Goal: Task Accomplishment & Management: Manage account settings

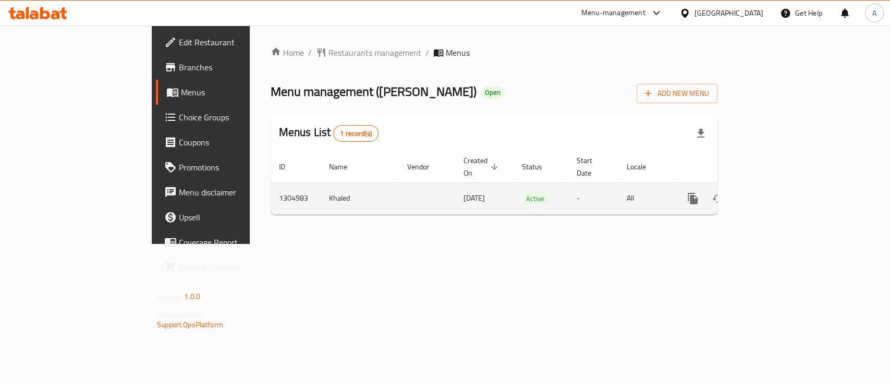
click at [774, 192] on icon "enhanced table" at bounding box center [768, 198] width 13 height 13
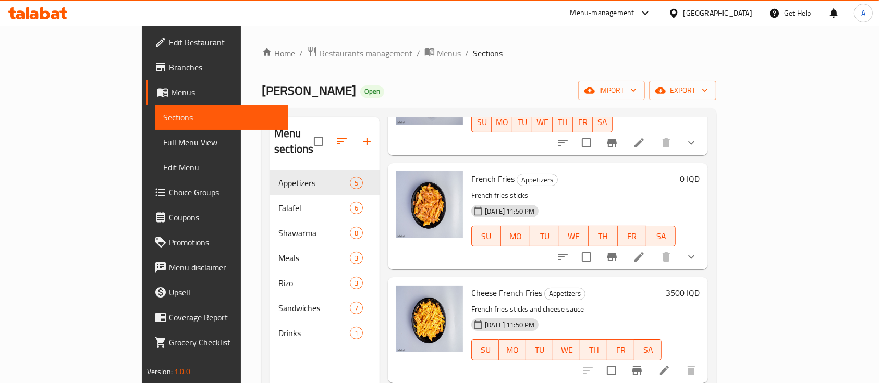
scroll to position [139, 0]
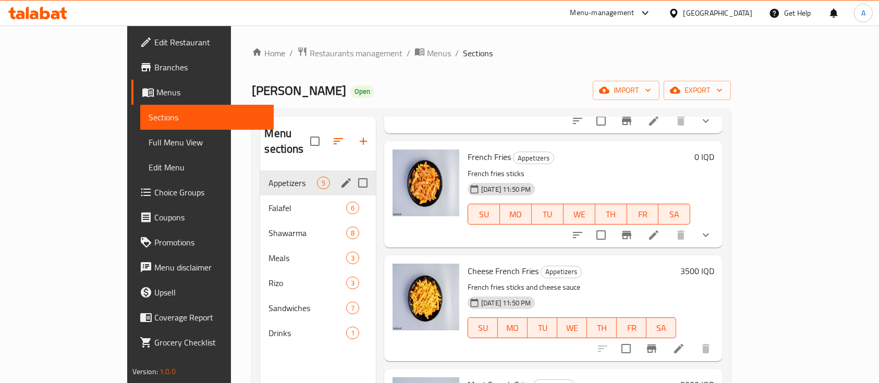
click at [260, 177] on div "Appetizers 5" at bounding box center [318, 182] width 116 height 25
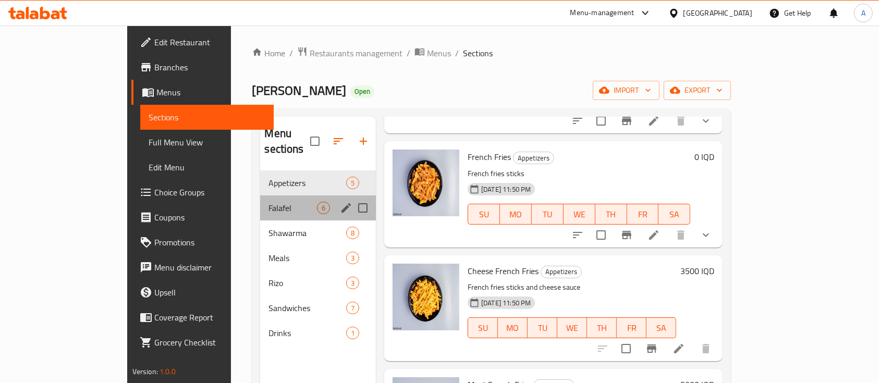
click at [260, 196] on div "Falafel 6" at bounding box center [318, 208] width 116 height 25
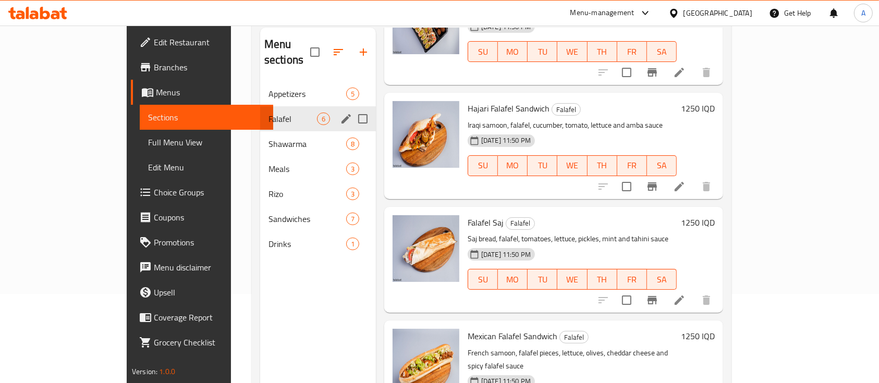
scroll to position [76, 0]
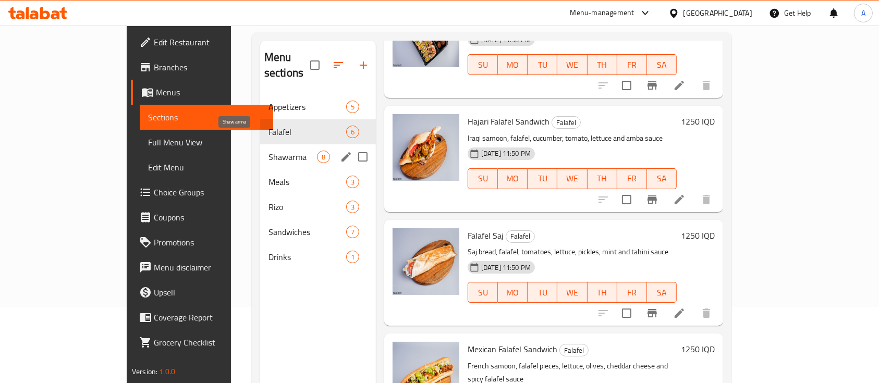
click at [269, 151] on span "Shawarma" at bounding box center [293, 157] width 48 height 13
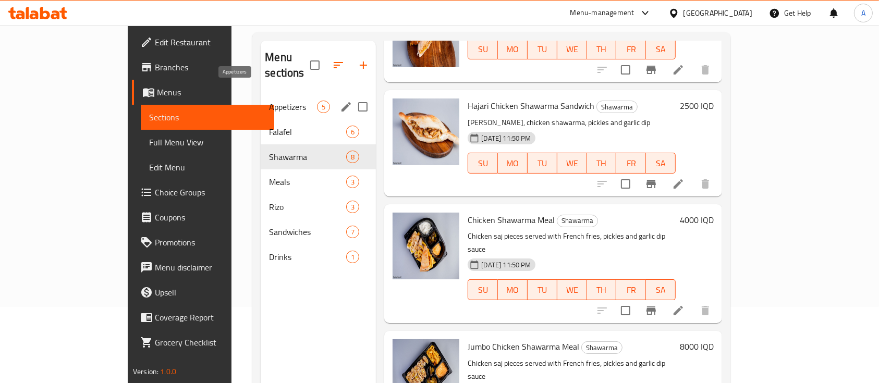
click at [269, 101] on span "Appetizers" at bounding box center [293, 107] width 48 height 13
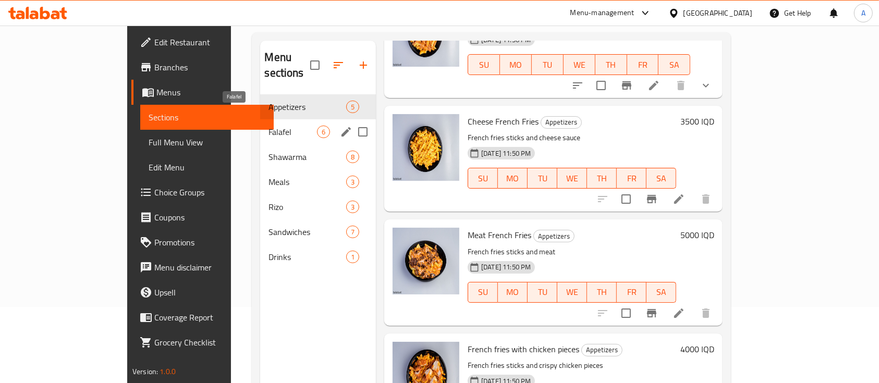
click at [260, 126] on div "Falafel 6" at bounding box center [318, 131] width 116 height 25
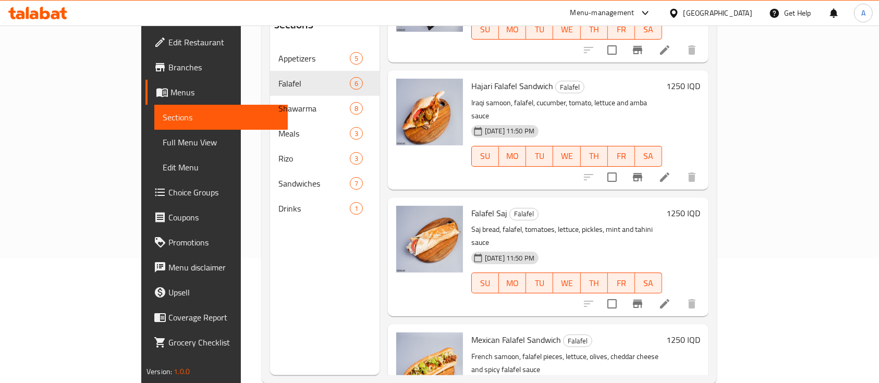
scroll to position [146, 0]
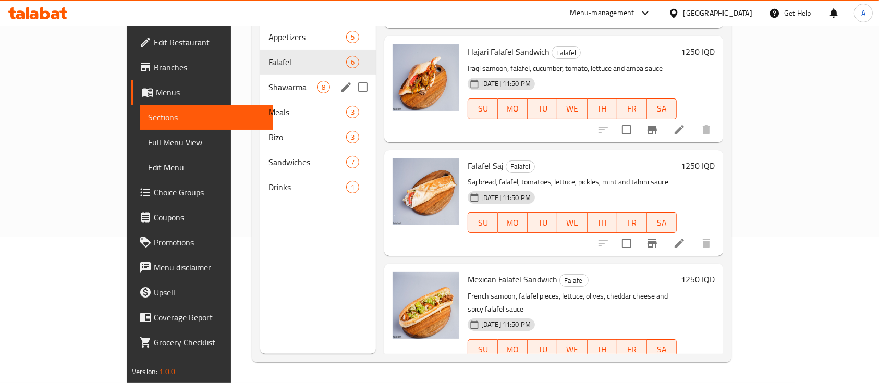
click at [260, 75] on div "Shawarma 8" at bounding box center [318, 87] width 116 height 25
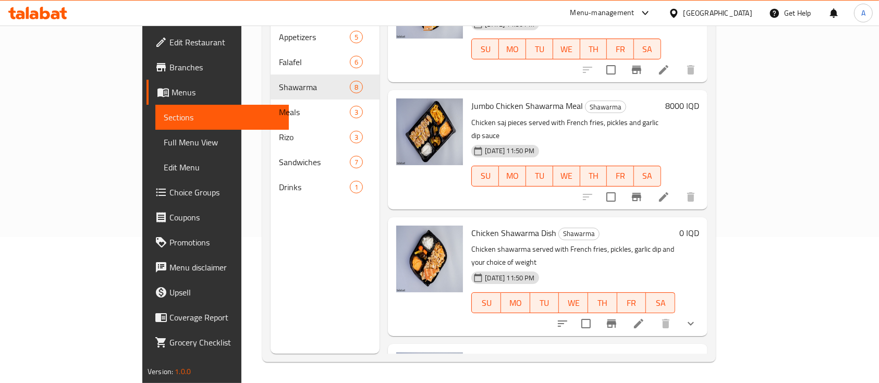
scroll to position [469, 0]
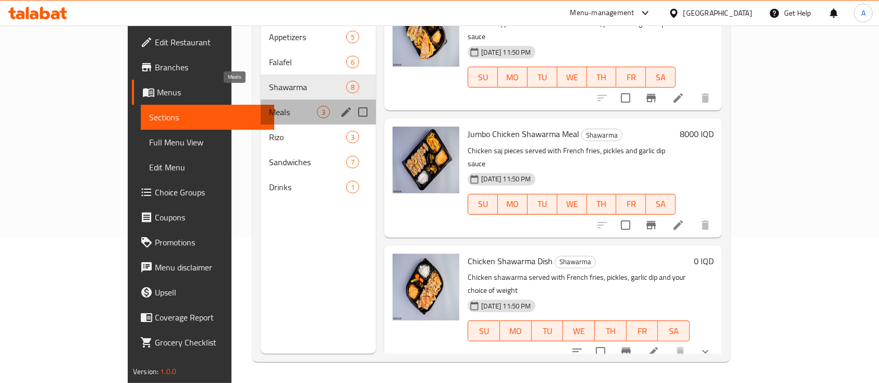
click at [269, 106] on span "Meals" at bounding box center [293, 112] width 48 height 13
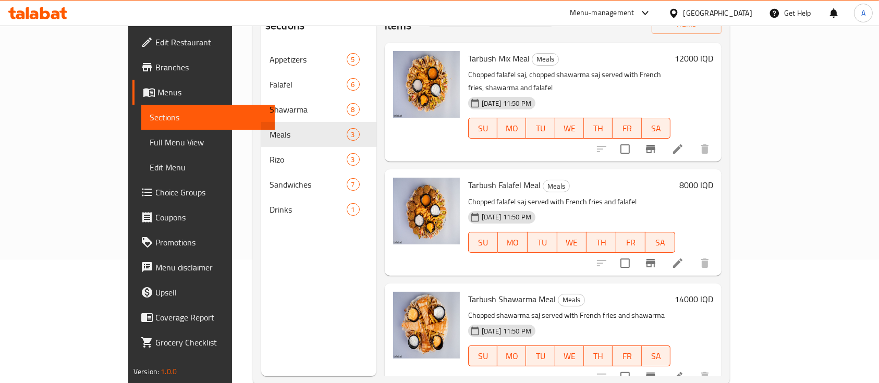
scroll to position [146, 0]
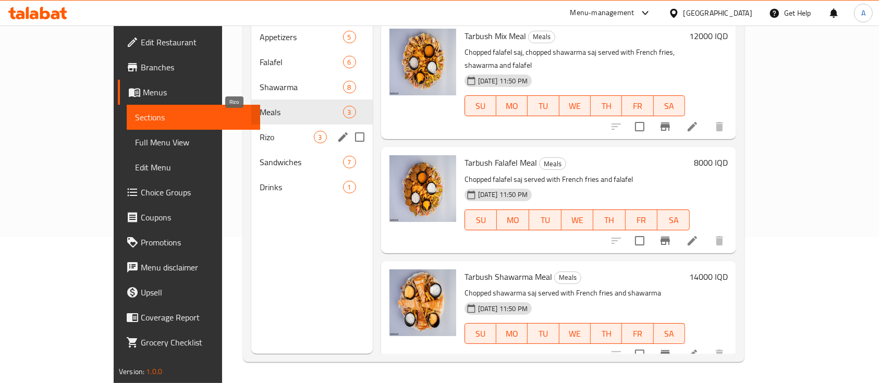
click at [260, 131] on span "Rizo" at bounding box center [287, 137] width 54 height 13
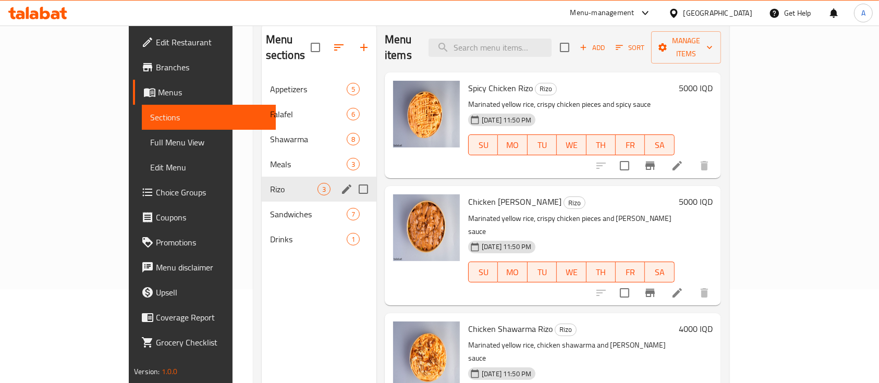
scroll to position [146, 0]
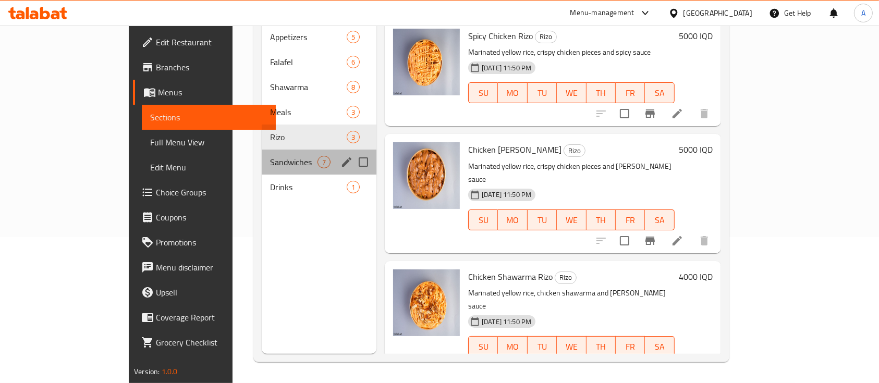
click at [262, 150] on div "Sandwiches 7" at bounding box center [319, 162] width 115 height 25
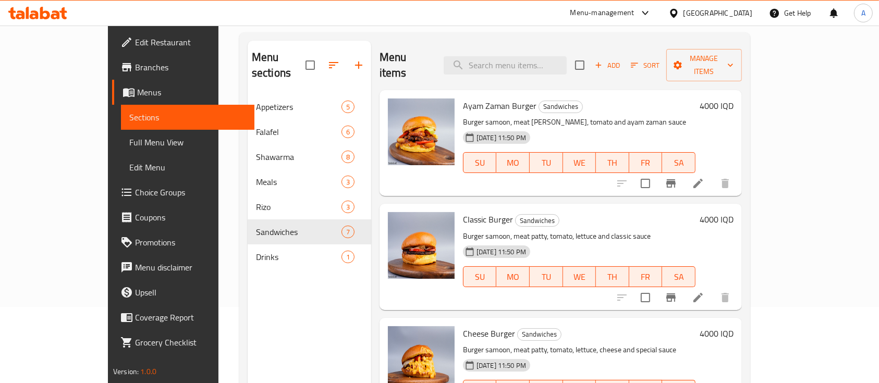
scroll to position [7, 0]
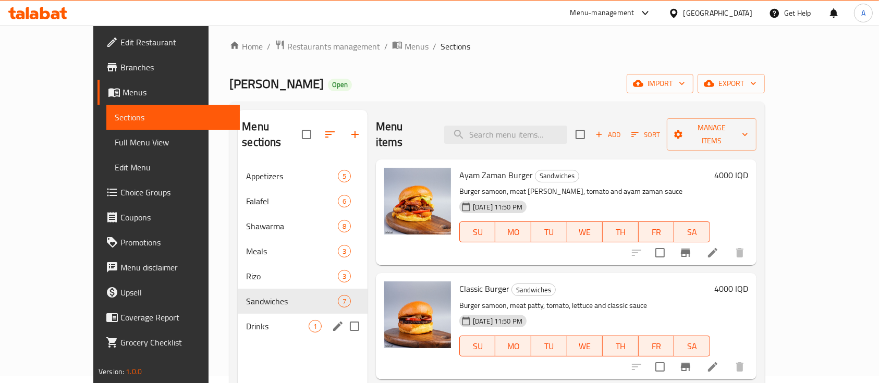
click at [238, 321] on div "Drinks 1" at bounding box center [303, 326] width 130 height 25
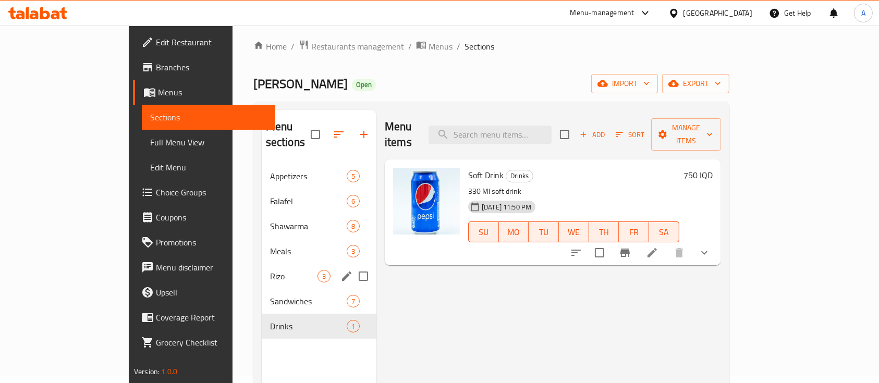
click at [262, 267] on div "Rizo 3" at bounding box center [319, 276] width 115 height 25
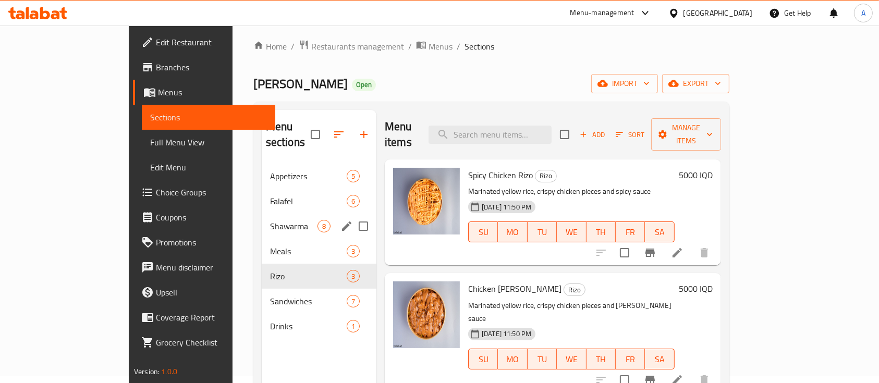
click at [262, 219] on div "Shawarma 8" at bounding box center [319, 226] width 115 height 25
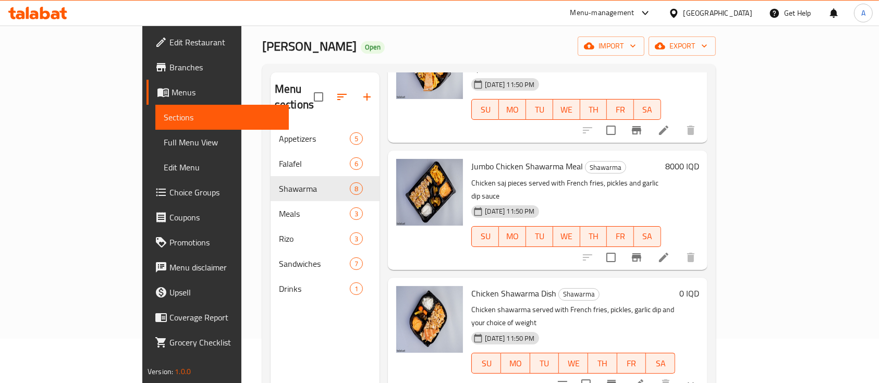
scroll to position [76, 0]
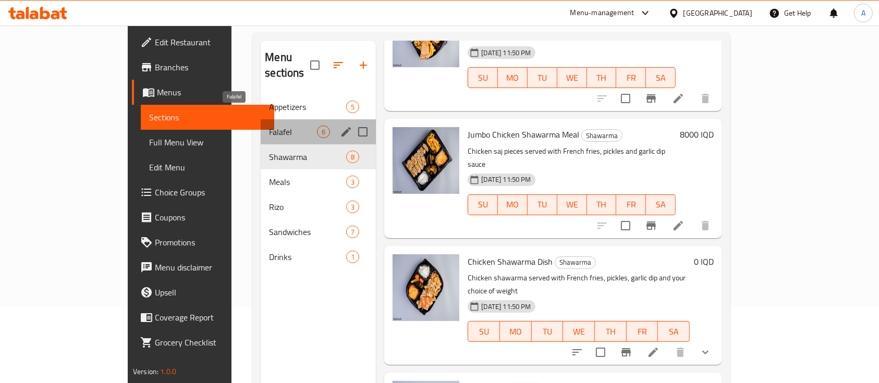
click at [269, 126] on span "Falafel" at bounding box center [293, 132] width 48 height 13
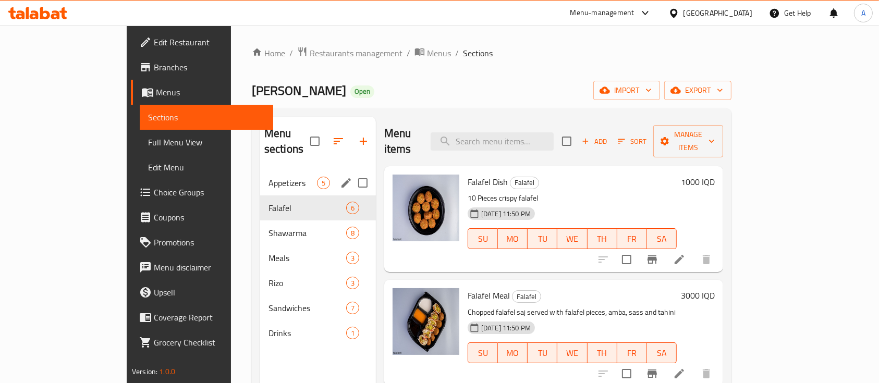
click at [279, 177] on span "Appetizers" at bounding box center [293, 183] width 48 height 13
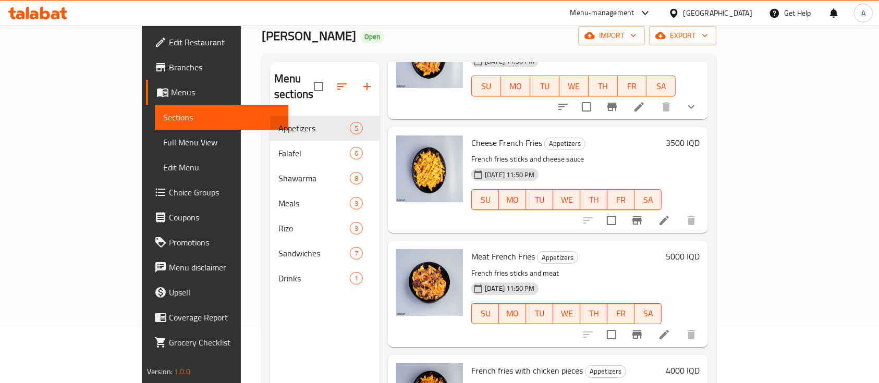
scroll to position [139, 0]
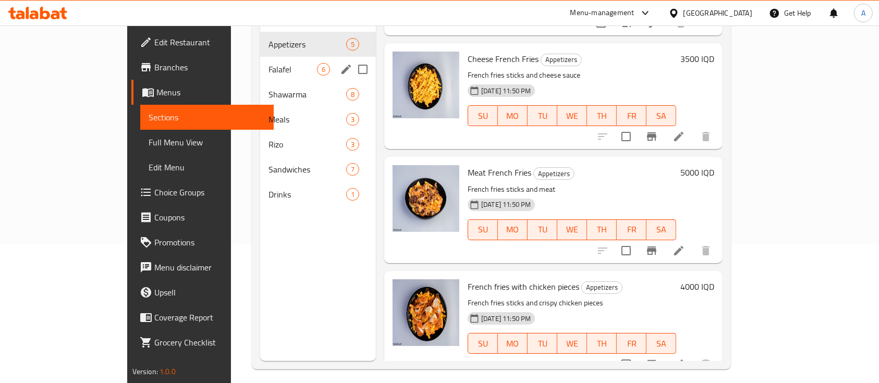
click at [260, 61] on div "Falafel 6" at bounding box center [318, 69] width 116 height 25
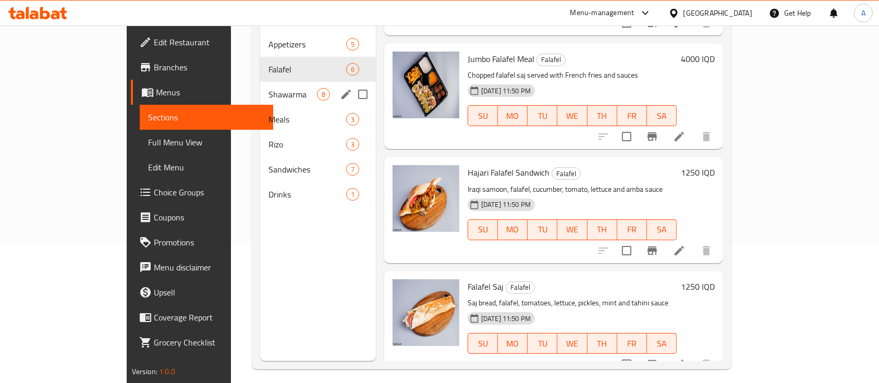
click at [260, 86] on div "Shawarma 8" at bounding box center [318, 94] width 116 height 25
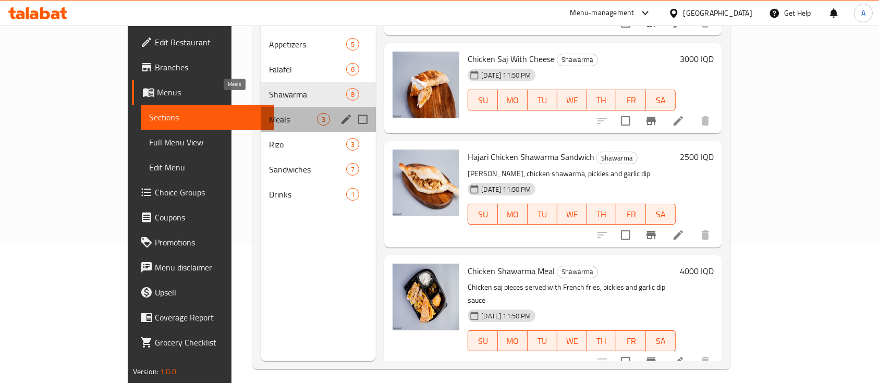
click at [269, 113] on span "Meals" at bounding box center [293, 119] width 48 height 13
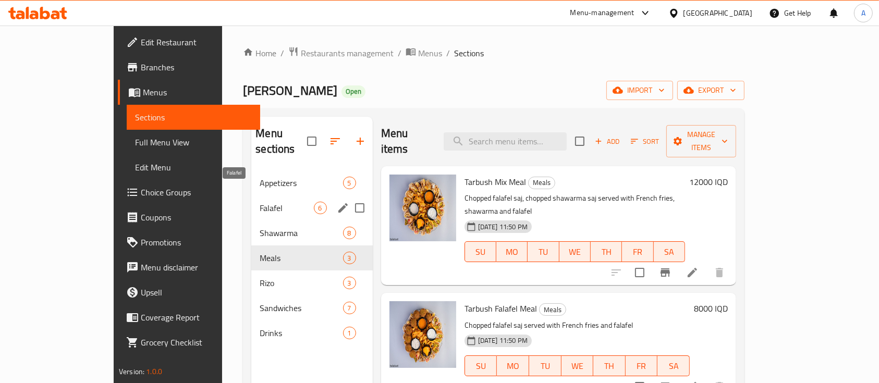
click at [260, 202] on span "Falafel" at bounding box center [287, 208] width 54 height 13
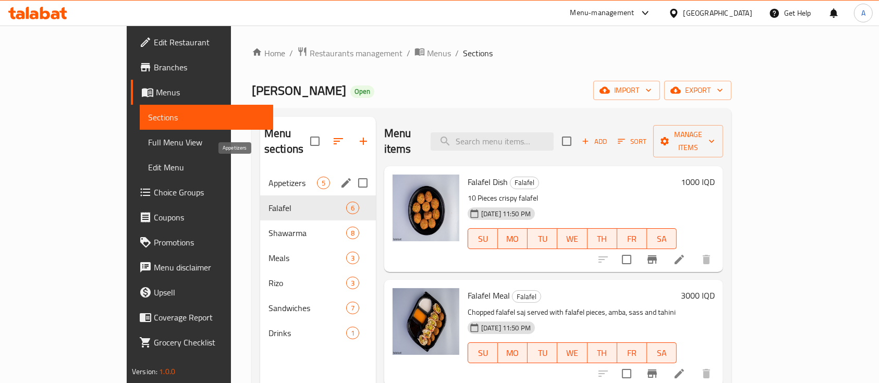
click at [269, 177] on span "Appetizers" at bounding box center [293, 183] width 48 height 13
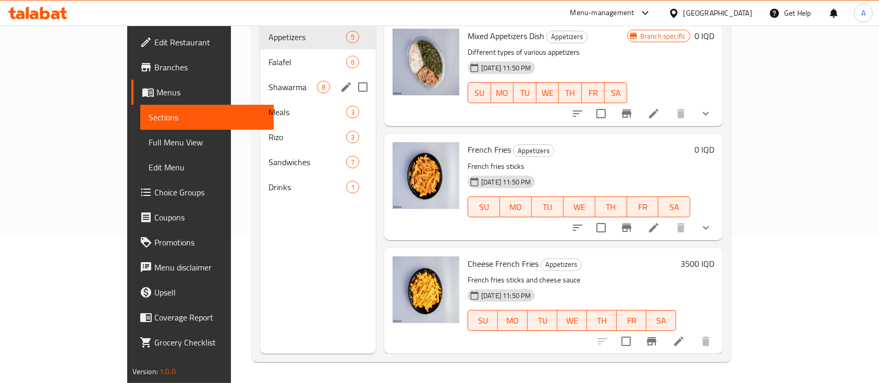
click at [269, 81] on span "Shawarma" at bounding box center [293, 87] width 48 height 13
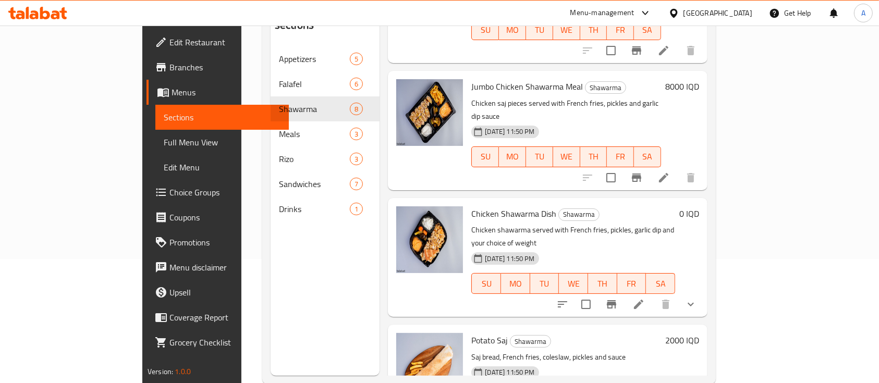
scroll to position [146, 0]
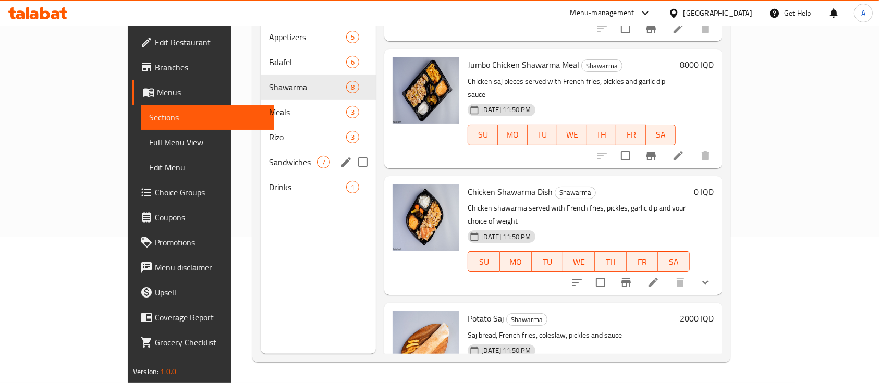
click at [269, 156] on span "Sandwiches" at bounding box center [293, 162] width 48 height 13
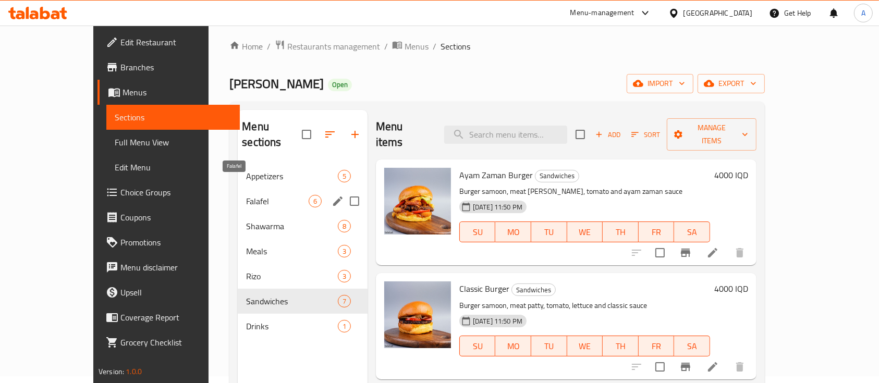
click at [246, 195] on span "Falafel" at bounding box center [277, 201] width 63 height 13
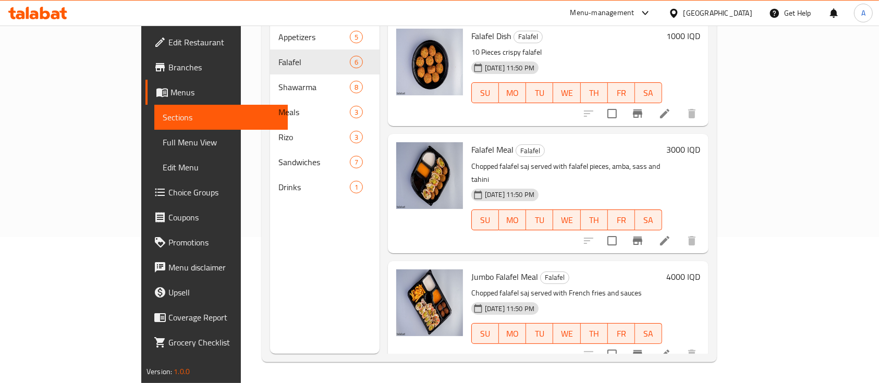
click at [671, 348] on icon at bounding box center [665, 354] width 13 height 13
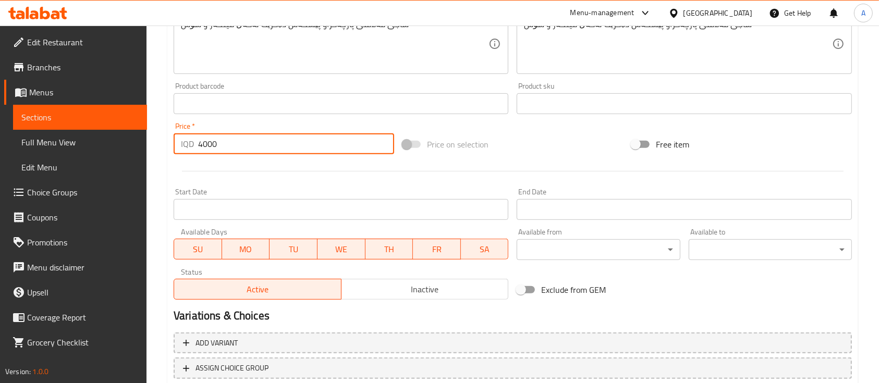
drag, startPoint x: 279, startPoint y: 151, endPoint x: 106, endPoint y: 145, distance: 173.2
click at [106, 145] on div "Edit Restaurant Branches Menus Sections Full Menu View Edit Menu Choice Groups …" at bounding box center [439, 31] width 879 height 846
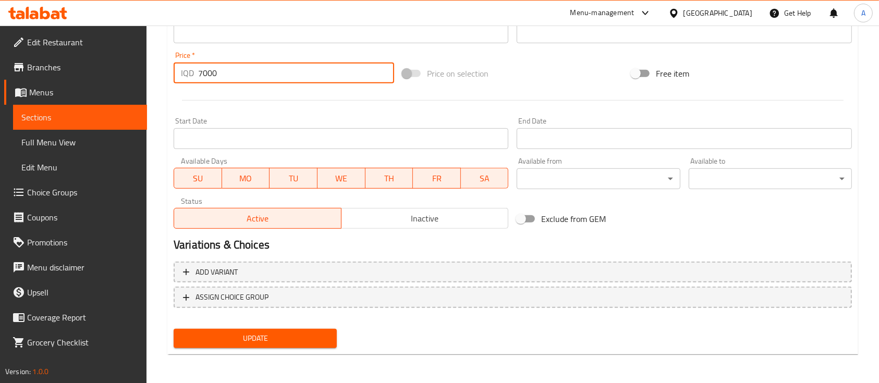
type input "7000"
click at [222, 339] on span "Update" at bounding box center [255, 338] width 147 height 13
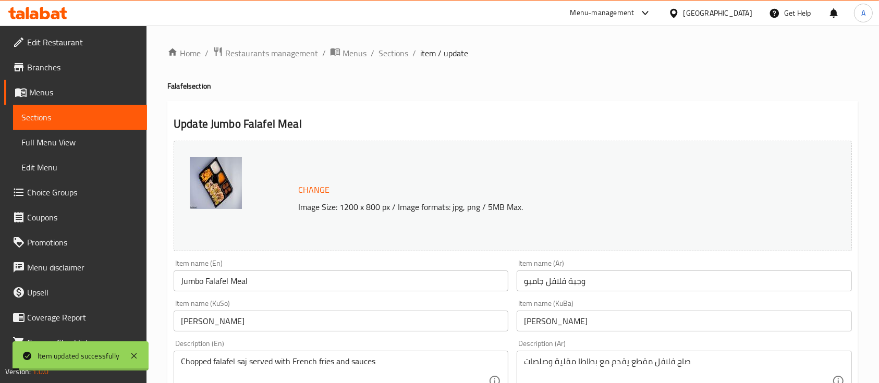
click at [413, 47] on li "/" at bounding box center [414, 53] width 4 height 13
click at [399, 52] on span "Sections" at bounding box center [394, 53] width 30 height 13
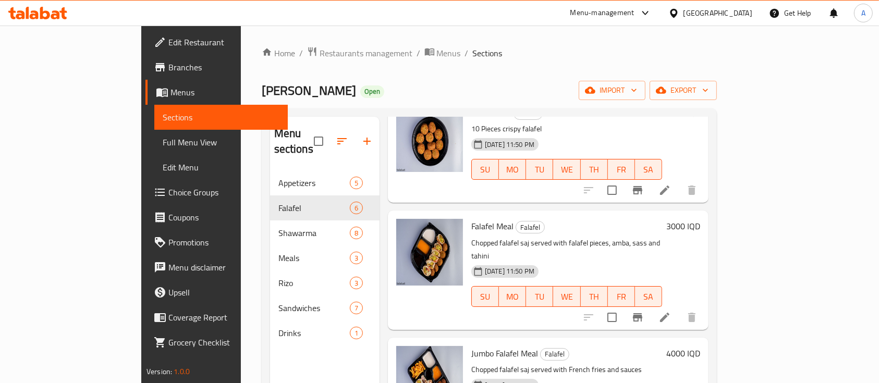
click at [168, 41] on span "Edit Restaurant" at bounding box center [224, 42] width 112 height 13
